Goal: Check status: Check status

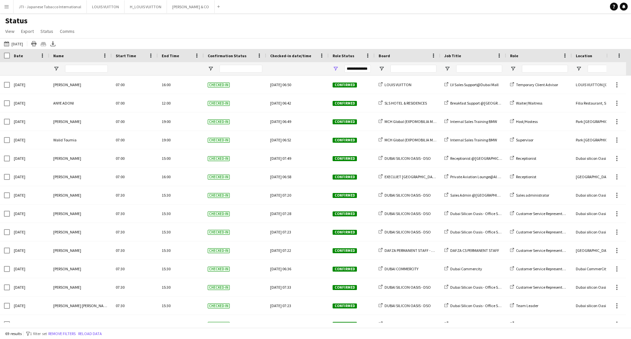
drag, startPoint x: 22, startPoint y: 40, endPoint x: 21, endPoint y: 58, distance: 18.2
click at [22, 40] on button "03-09-2025 to 09-09-2025 Yesterday" at bounding box center [14, 44] width 22 height 8
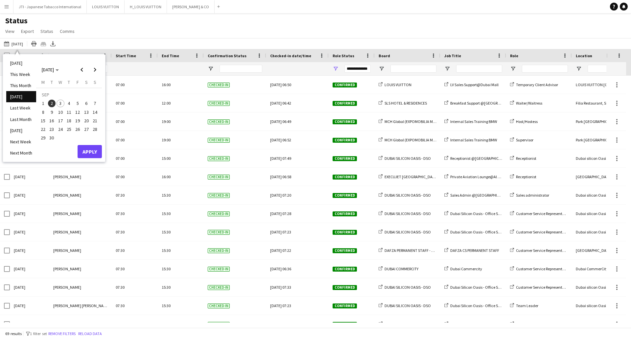
click at [16, 61] on li "[DATE]" at bounding box center [21, 63] width 30 height 11
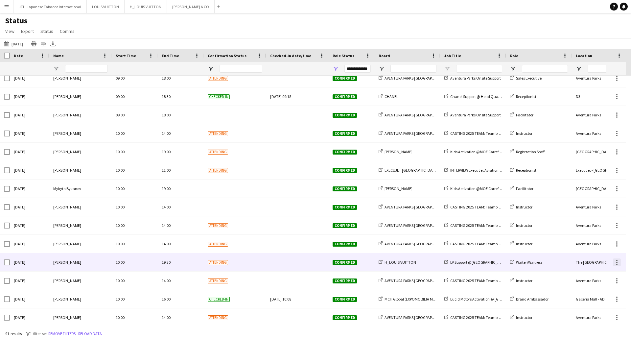
click at [618, 262] on div at bounding box center [617, 262] width 8 height 8
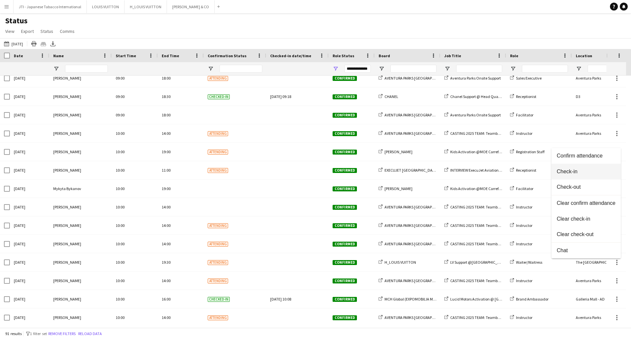
click at [573, 172] on span "Check-in" at bounding box center [586, 172] width 59 height 6
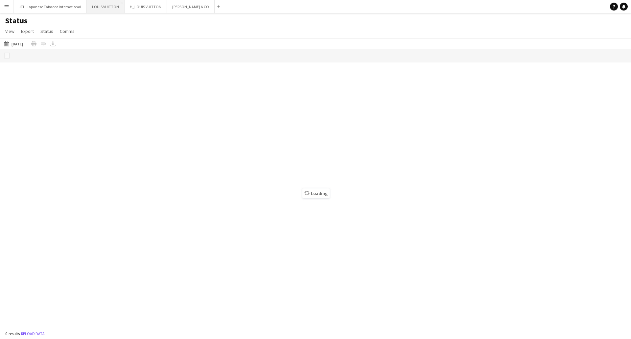
click at [91, 4] on button "LOUIS VUITTON Close" at bounding box center [106, 6] width 38 height 13
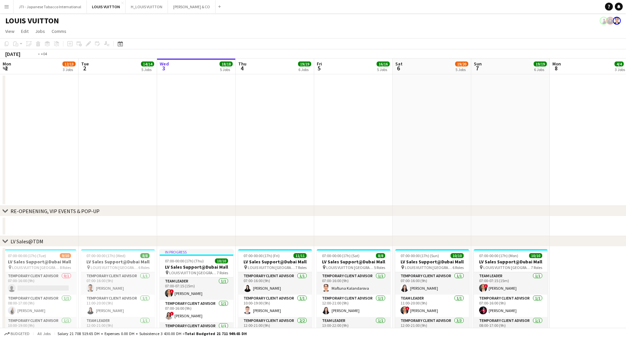
scroll to position [0, 201]
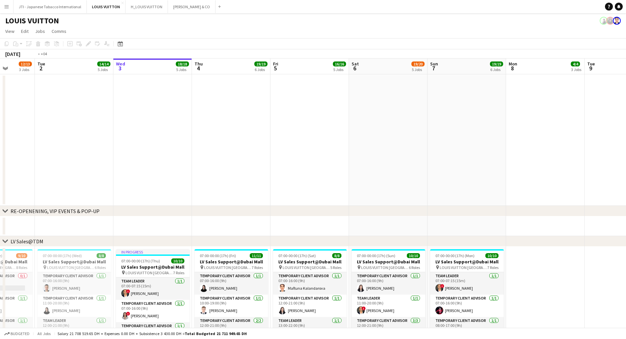
drag, startPoint x: 149, startPoint y: 141, endPoint x: 311, endPoint y: 172, distance: 164.5
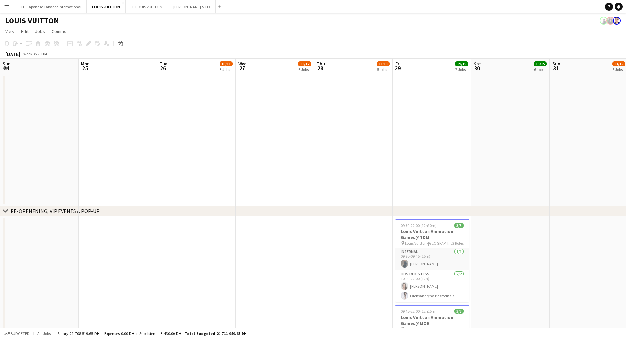
scroll to position [0, 157]
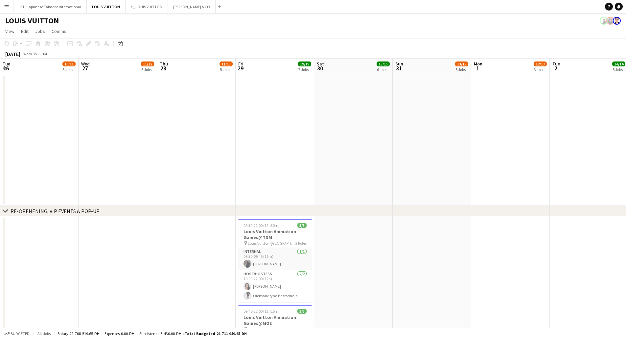
drag, startPoint x: 411, startPoint y: 154, endPoint x: 416, endPoint y: 154, distance: 4.6
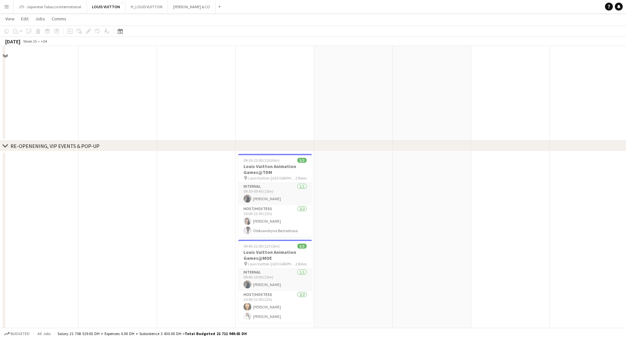
scroll to position [99, 0]
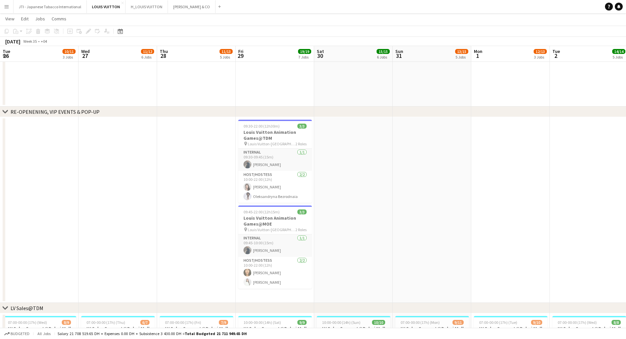
drag, startPoint x: 286, startPoint y: 193, endPoint x: 468, endPoint y: 190, distance: 181.9
click at [287, 193] on app-card-role "Host/Hostess 2/2 10:00-22:00 (12h) Otilia Sari Oleksandryna Bezrodnaia" at bounding box center [275, 187] width 74 height 32
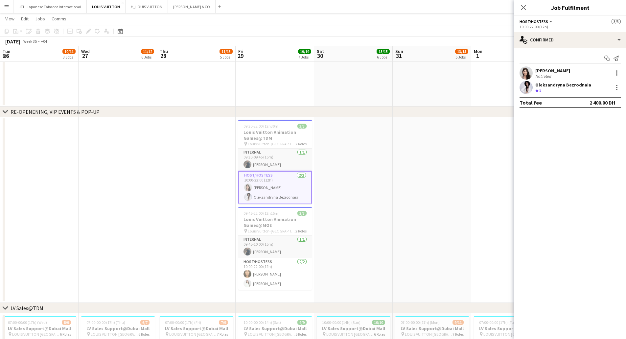
scroll to position [0, 157]
click at [540, 69] on div "Otilia Sari" at bounding box center [555, 71] width 38 height 6
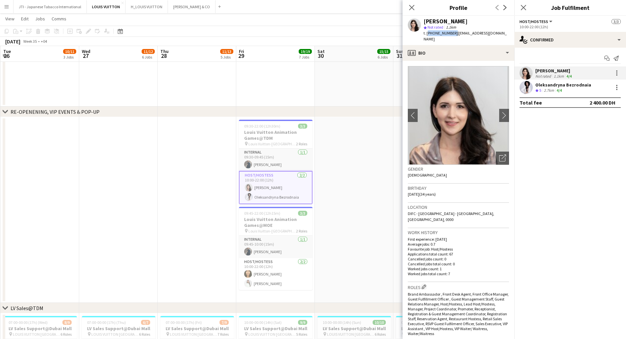
drag, startPoint x: 438, startPoint y: 34, endPoint x: 453, endPoint y: 34, distance: 14.5
click at [453, 34] on span "t. +971551618973" at bounding box center [441, 33] width 34 height 5
copy span "+971551618973"
click at [257, 278] on app-card-role "Host/Hostess 2/2 10:00-22:00 (12h) Beatrice Andreea Luna Cafieiro" at bounding box center [276, 274] width 74 height 32
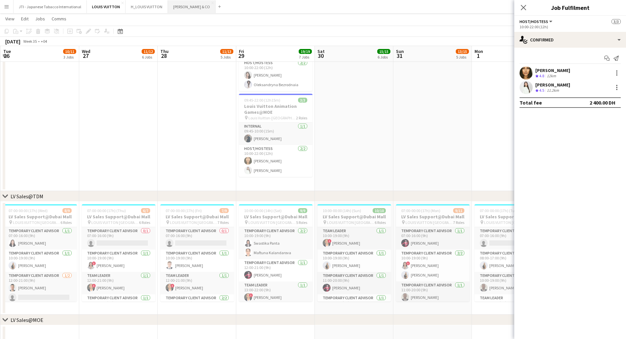
scroll to position [68, 0]
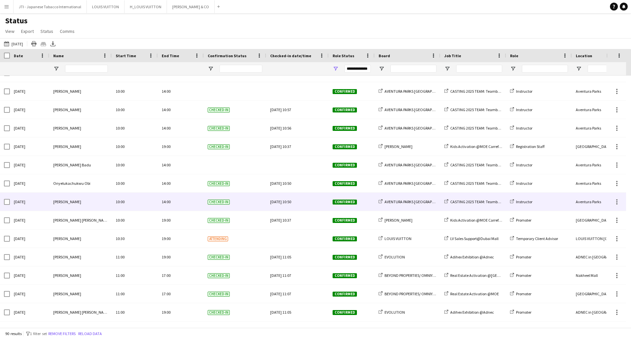
scroll to position [1150, 0]
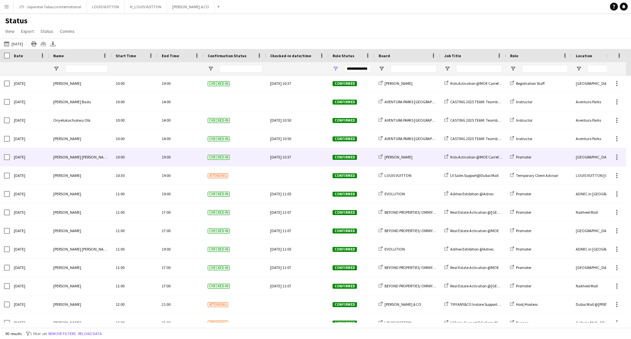
scroll to position [855, 0]
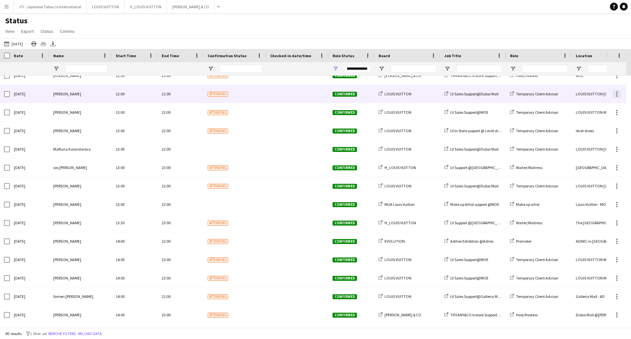
click at [617, 95] on div at bounding box center [617, 94] width 8 height 8
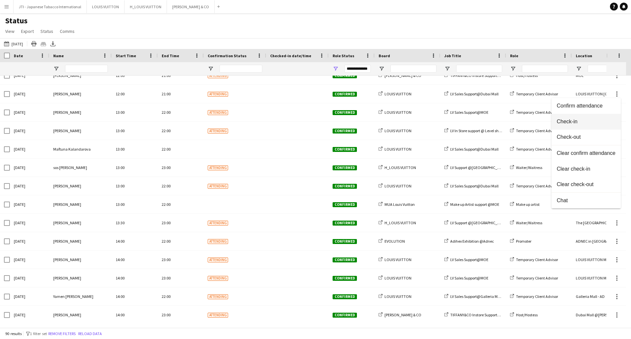
click at [579, 124] on span "Check-in" at bounding box center [586, 122] width 59 height 6
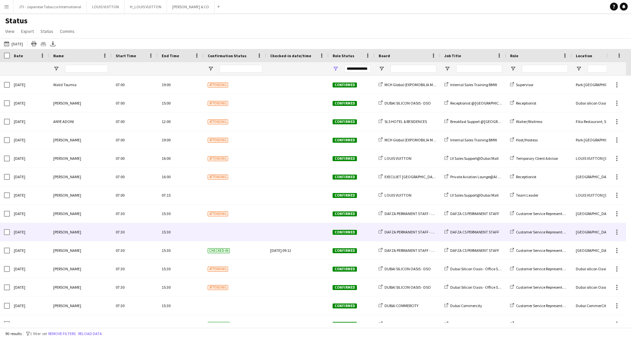
click at [134, 226] on div "07:30" at bounding box center [135, 232] width 46 height 18
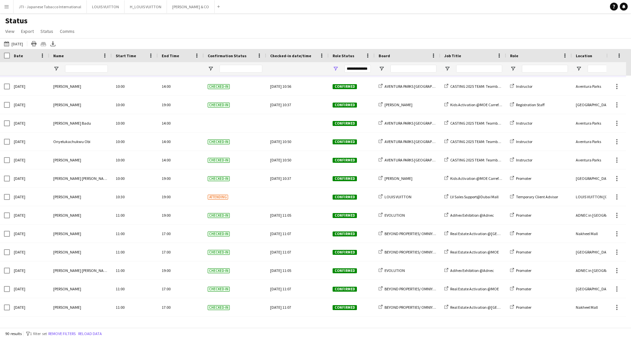
scroll to position [987, 0]
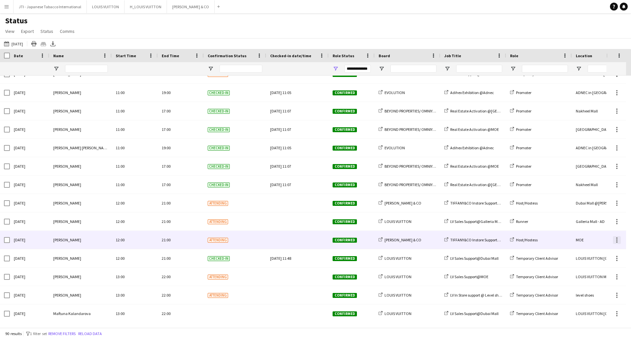
click at [616, 240] on div at bounding box center [617, 240] width 8 height 8
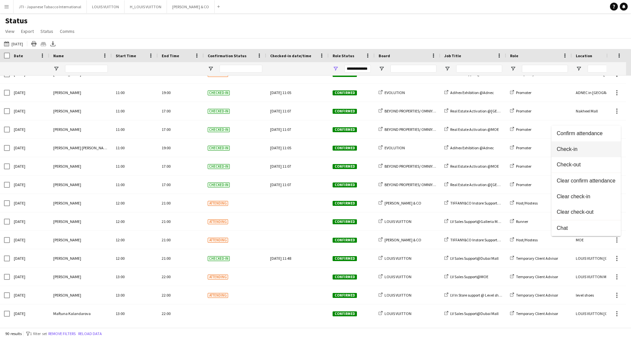
click at [571, 152] on span "Check-in" at bounding box center [586, 149] width 59 height 6
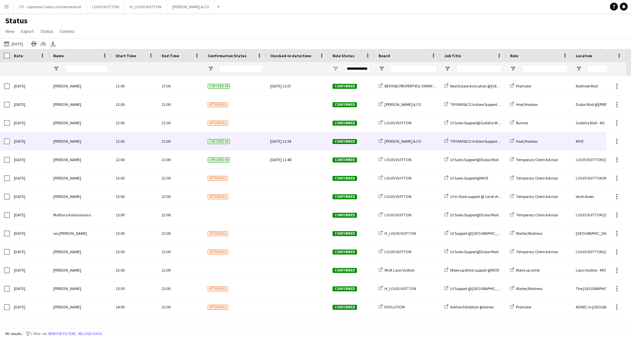
scroll to position [1052, 0]
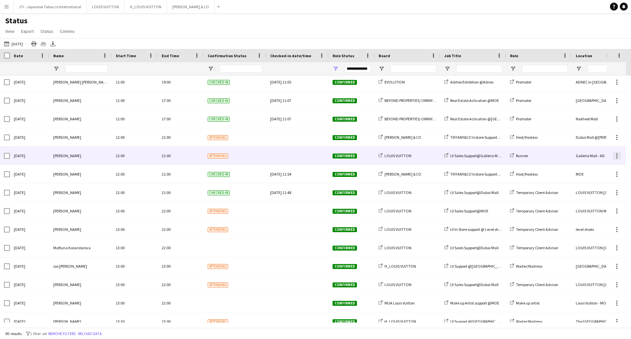
click at [617, 154] on div at bounding box center [617, 153] width 1 height 1
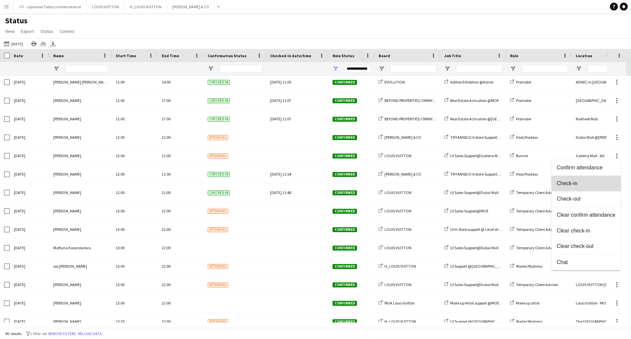
click at [566, 187] on button "Check-in" at bounding box center [586, 184] width 69 height 16
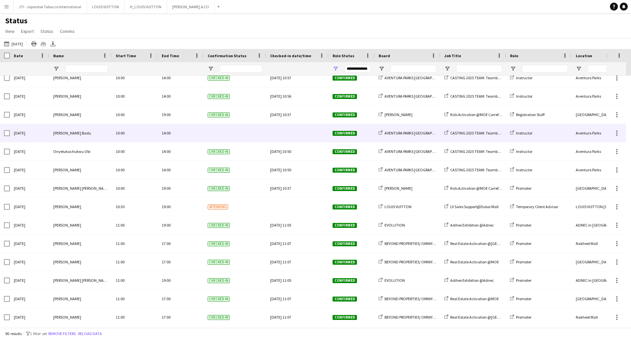
scroll to position [822, 0]
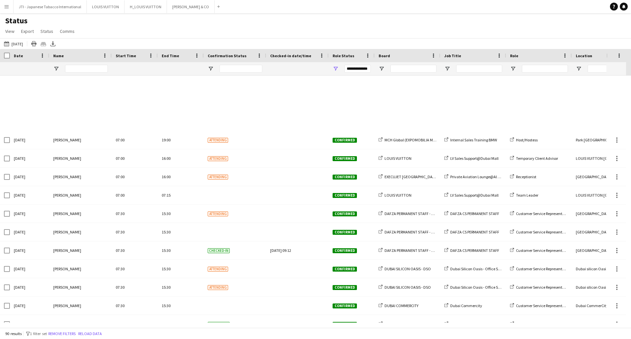
scroll to position [263, 0]
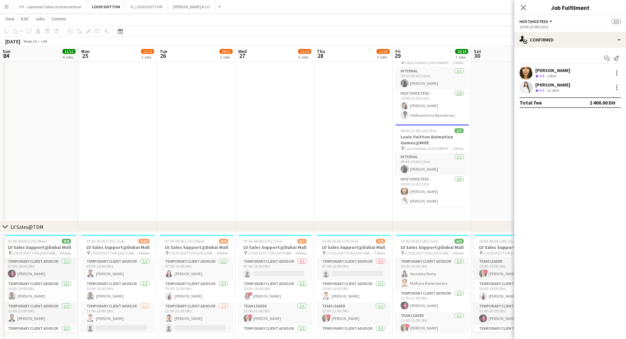
scroll to position [0, 157]
